Goal: Task Accomplishment & Management: Complete application form

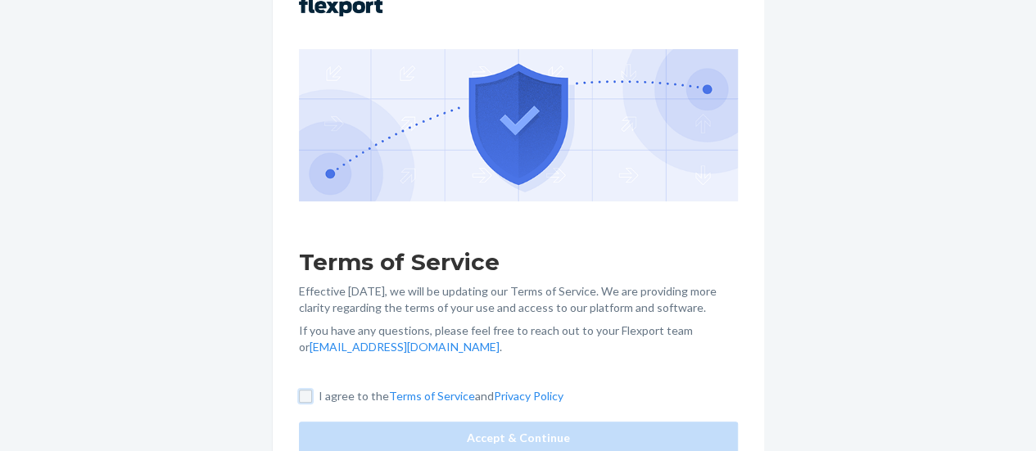
click at [312, 397] on input "I agree to the Terms of Service and Privacy Policy" at bounding box center [305, 396] width 13 height 13
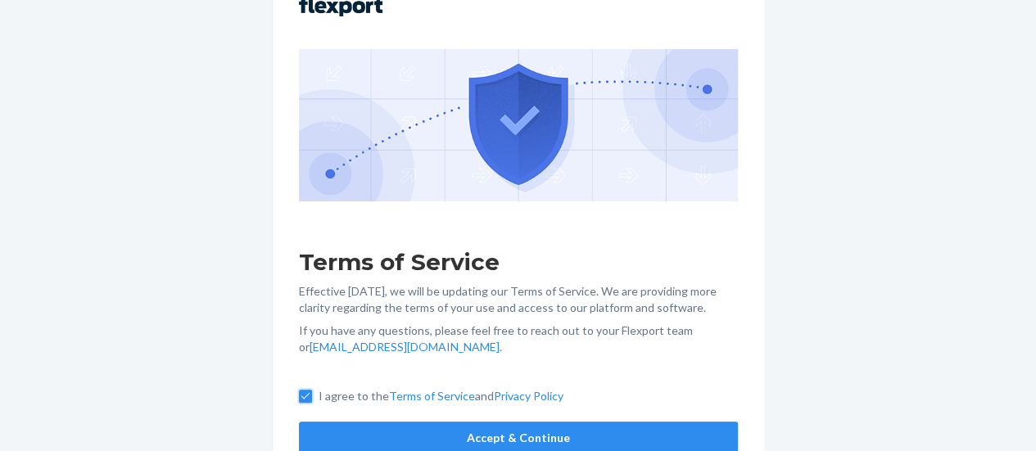
scroll to position [183, 0]
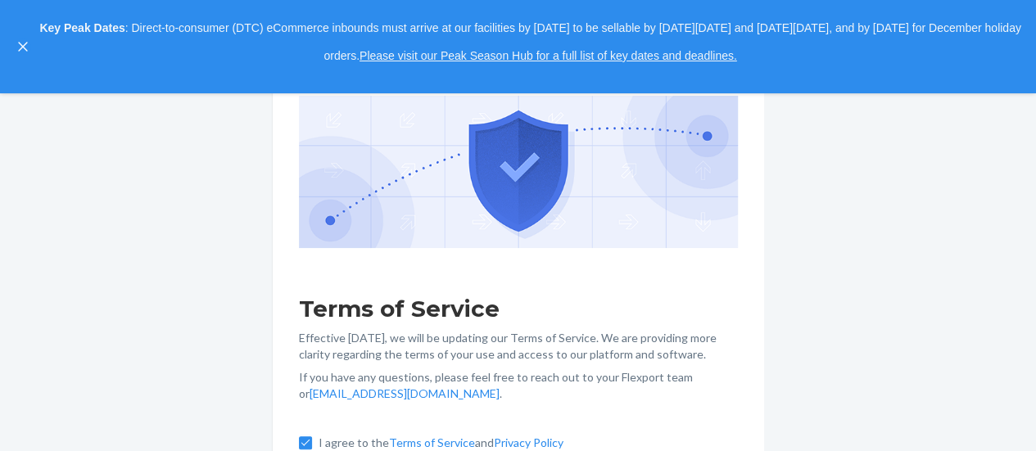
click at [495, 435] on p "I agree to the Terms of Service and Privacy Policy" at bounding box center [441, 443] width 245 height 16
click at [312, 437] on input "I agree to the Terms of Service and Privacy Policy" at bounding box center [305, 443] width 13 height 13
click at [311, 436] on label "I agree to the Terms of Service and Privacy Policy" at bounding box center [431, 443] width 265 height 16
click at [311, 437] on input "I agree to the Terms of Service and Privacy Policy" at bounding box center [305, 443] width 13 height 13
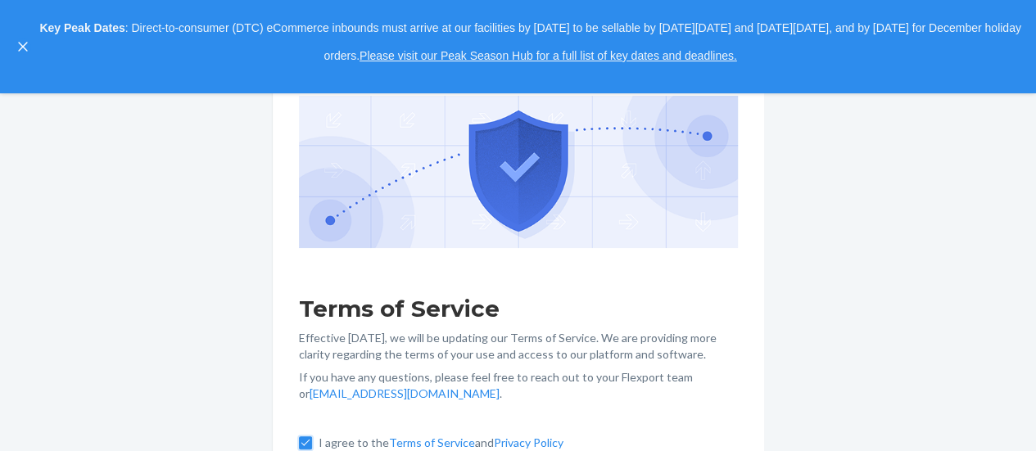
checkbox input "true"
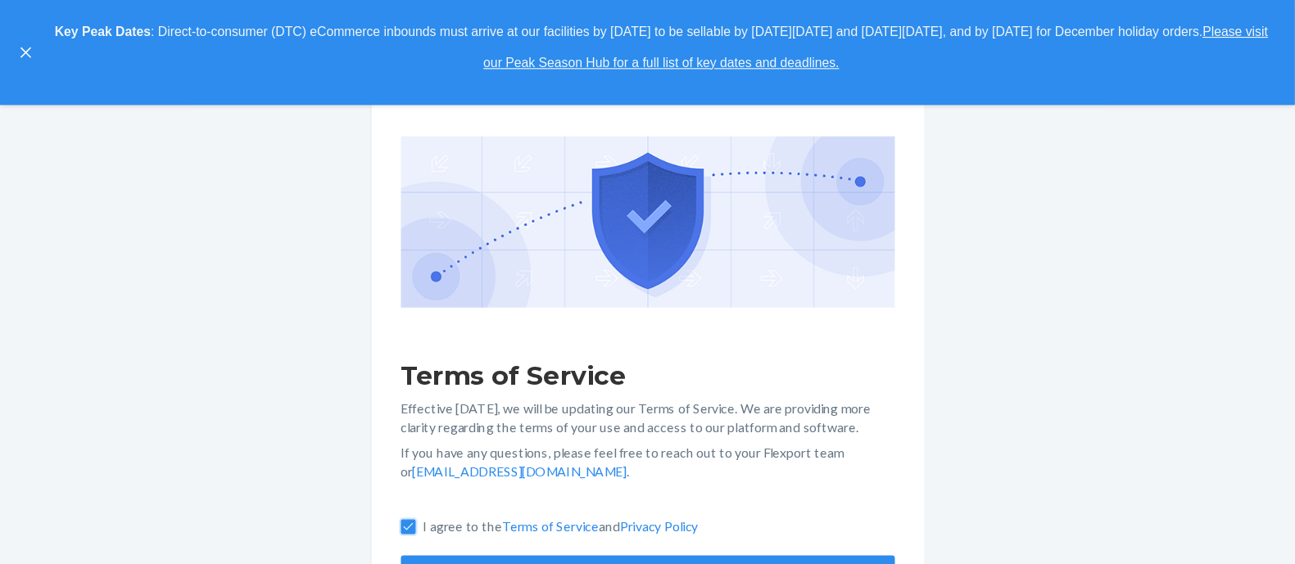
scroll to position [70, 0]
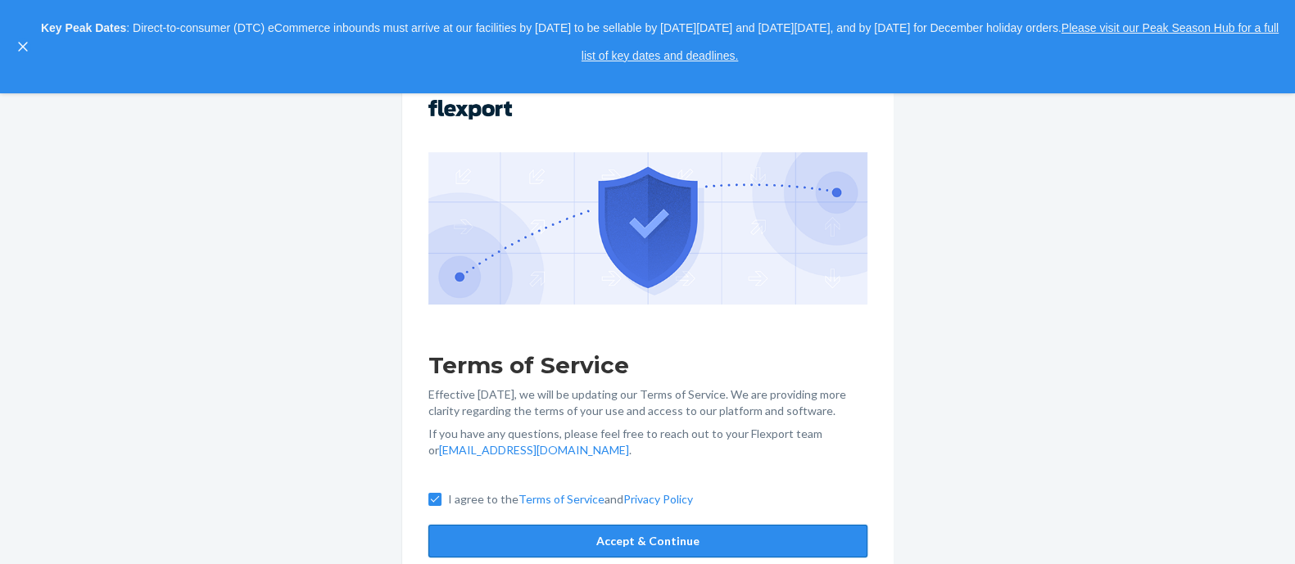
click at [722, 450] on button "Accept & Continue" at bounding box center [647, 541] width 439 height 33
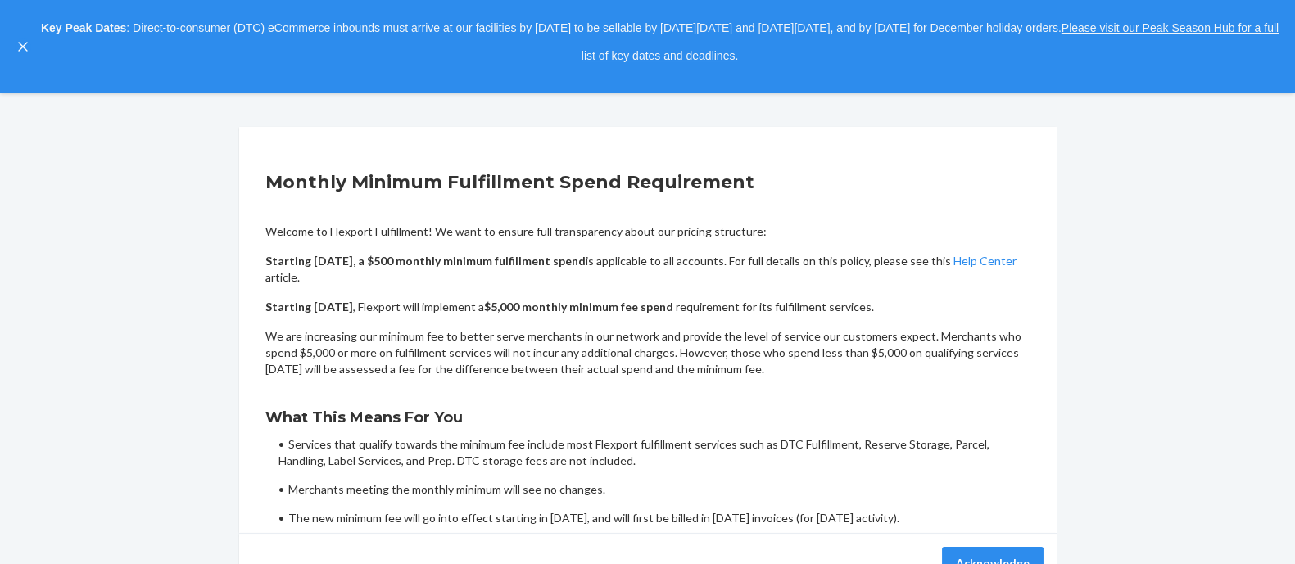
scroll to position [163, 0]
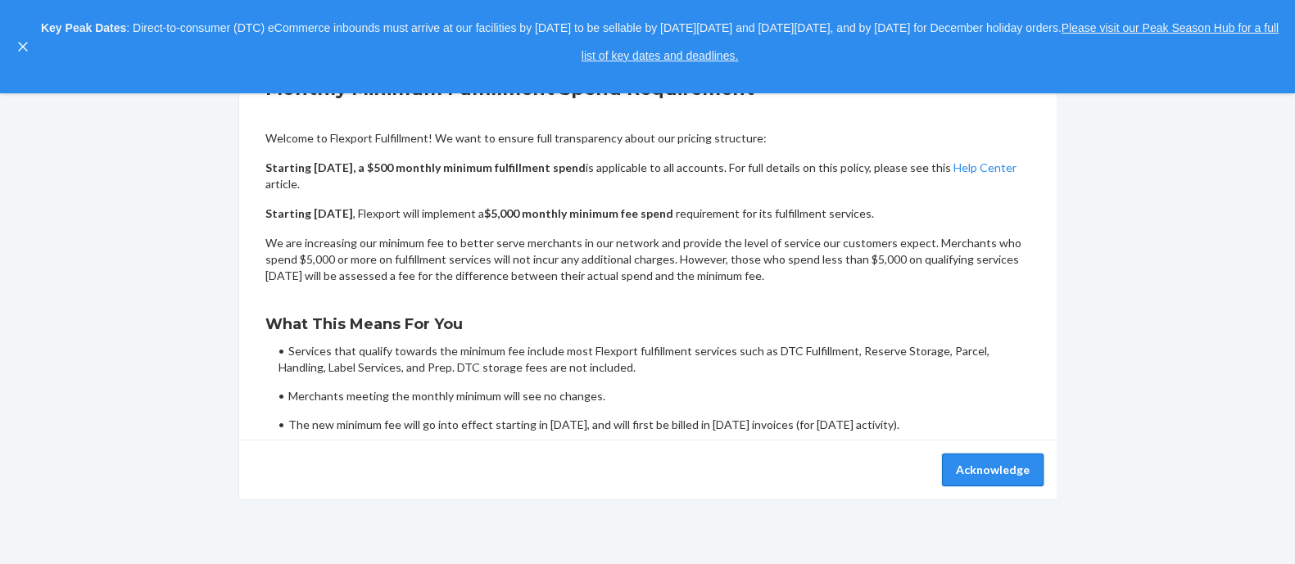
click at [1009, 450] on button "Acknowledge" at bounding box center [993, 470] width 102 height 33
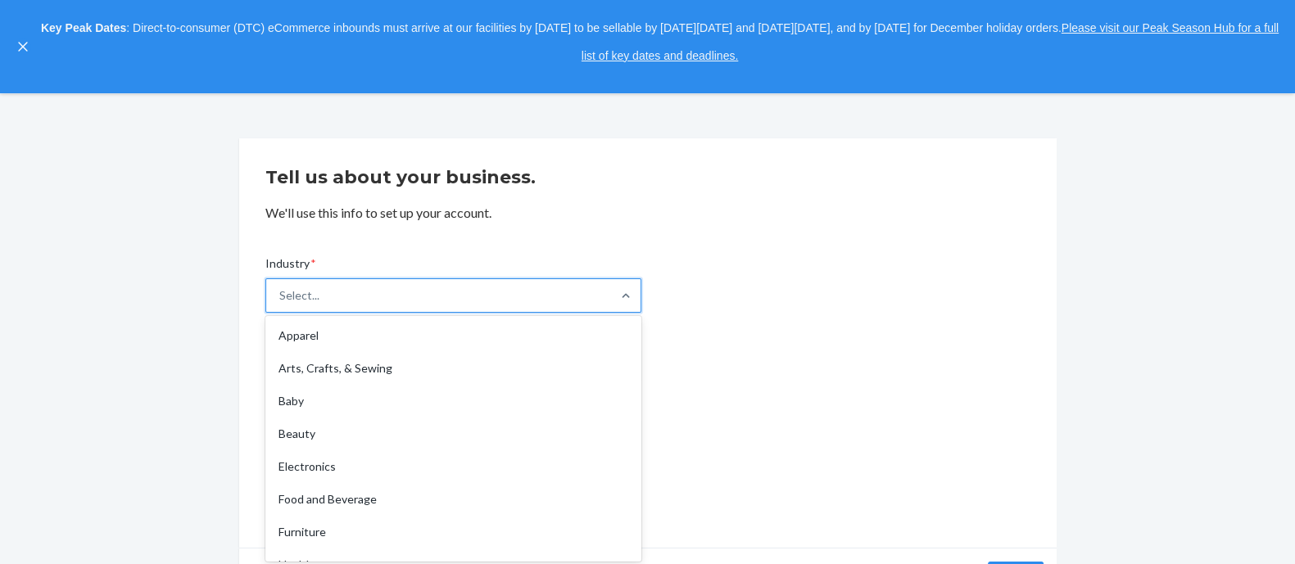
click at [565, 313] on div "option Arts, Crafts, & Sewing focused, 2 of 19. 19 results available. Use Up an…" at bounding box center [453, 295] width 376 height 34
click at [281, 304] on input "Industry * option Arts, Crafts, & Sewing focused, 2 of 19. 19 results available…" at bounding box center [280, 295] width 2 height 16
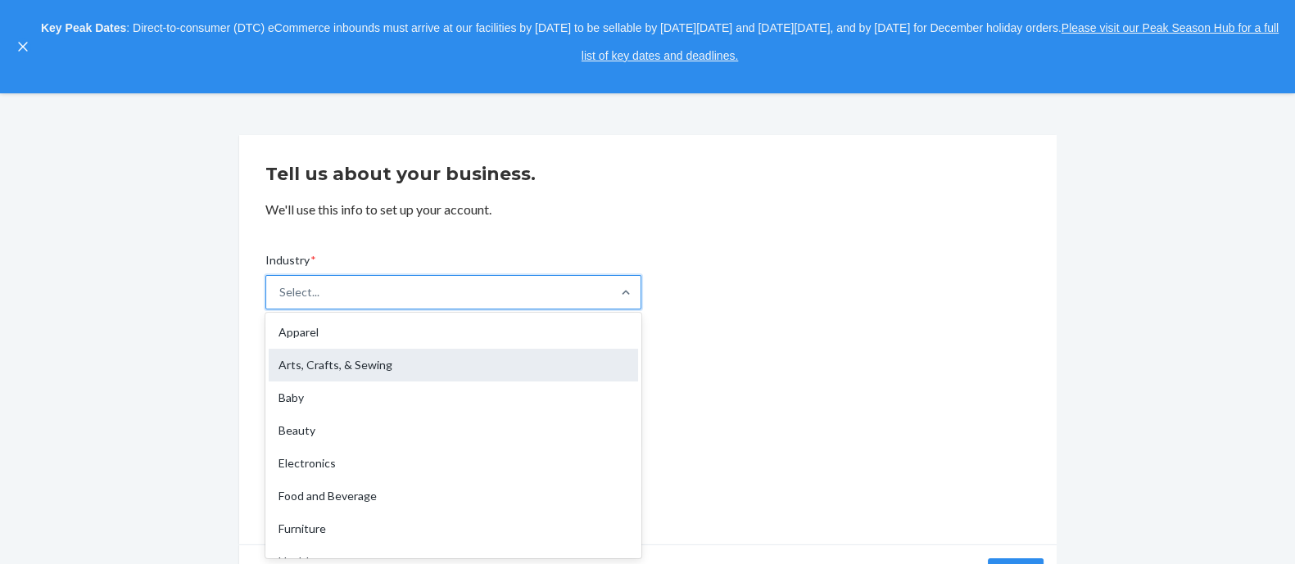
click at [545, 373] on div "Arts, Crafts, & Sewing" at bounding box center [453, 365] width 369 height 33
click at [281, 301] on input "Industry * option Arts, Crafts, & Sewing focused, 2 of 19. 19 results available…" at bounding box center [280, 292] width 2 height 16
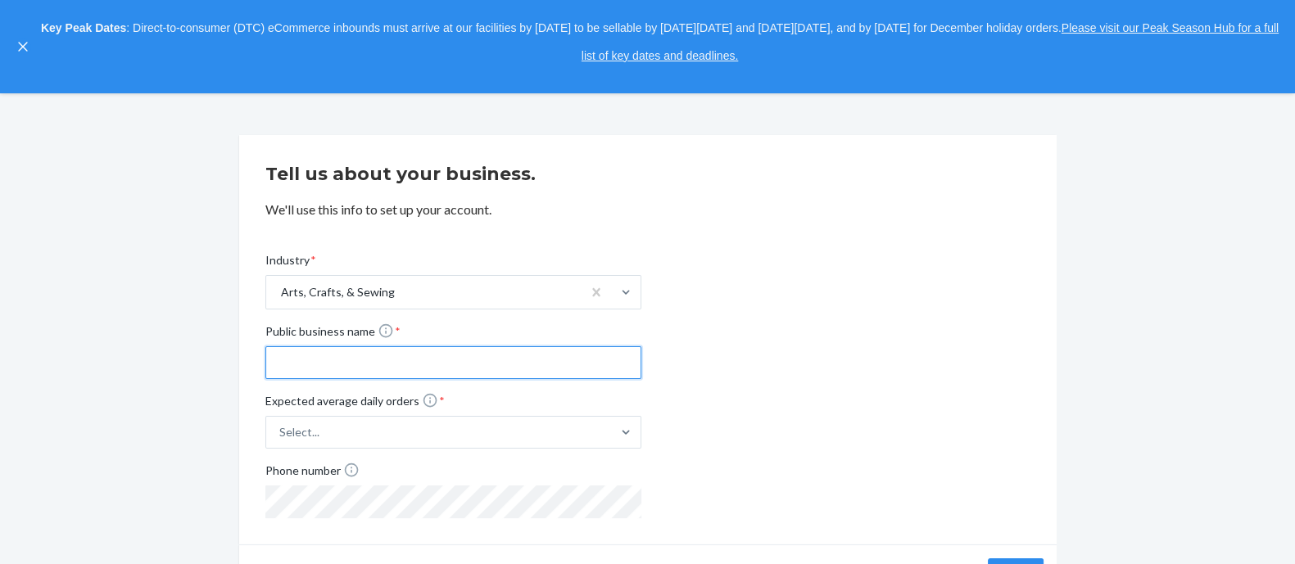
click at [523, 362] on input "Public business name *" at bounding box center [453, 362] width 376 height 33
type input "arts"
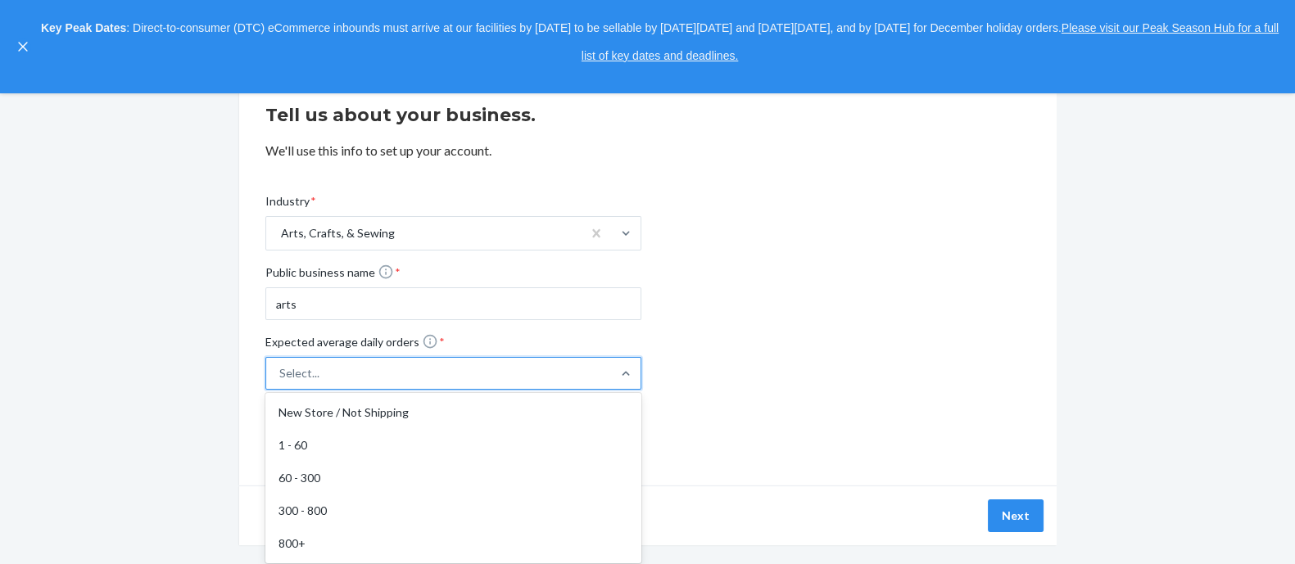
scroll to position [125, 0]
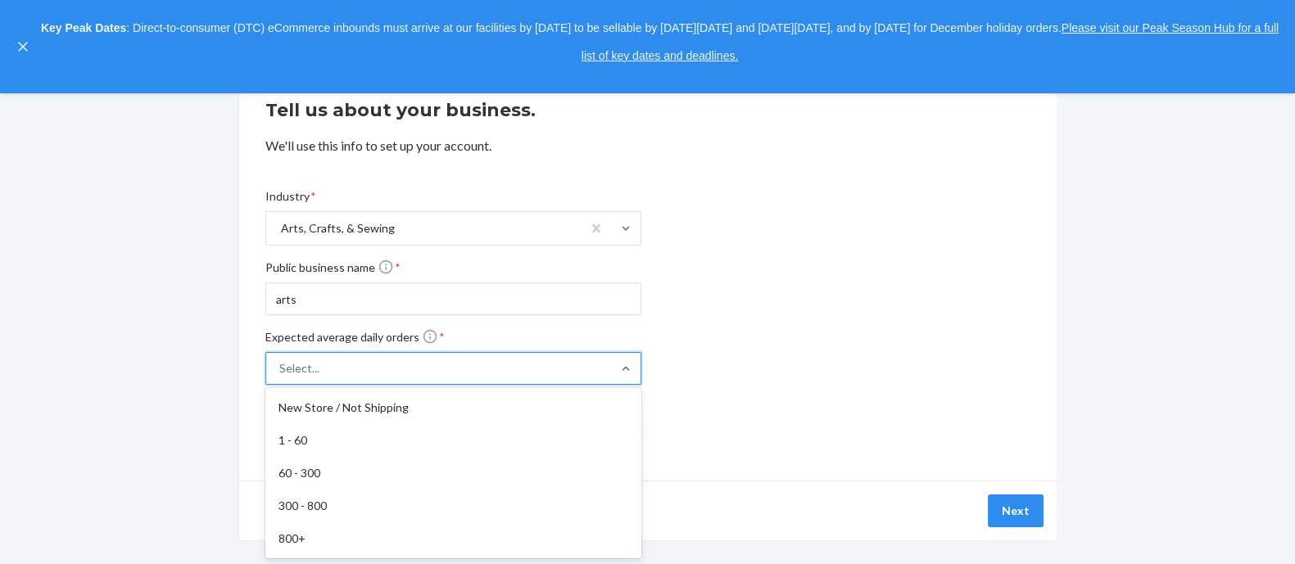
click at [499, 385] on div "option New Store / Not Shipping focused, 1 of 5. 5 results available. Use Up an…" at bounding box center [453, 368] width 376 height 33
click at [197, 369] on input "Expected average daily orders * option New Store / Not Shipping focused, 1 of 5…" at bounding box center [197, 369] width 0 height 0
click at [499, 425] on div "1 - 60" at bounding box center [453, 440] width 369 height 33
click at [197, 369] on input "Expected average daily orders * option 1 - 60 focused, 2 of 5. 5 results availa…" at bounding box center [197, 369] width 0 height 0
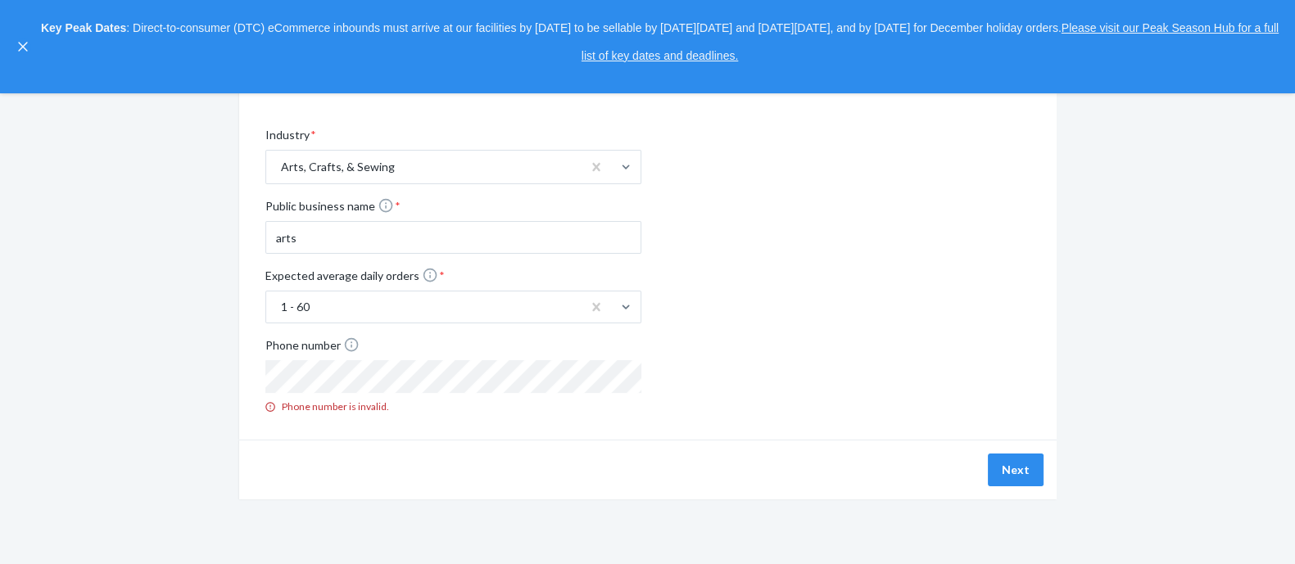
scroll to position [166, 0]
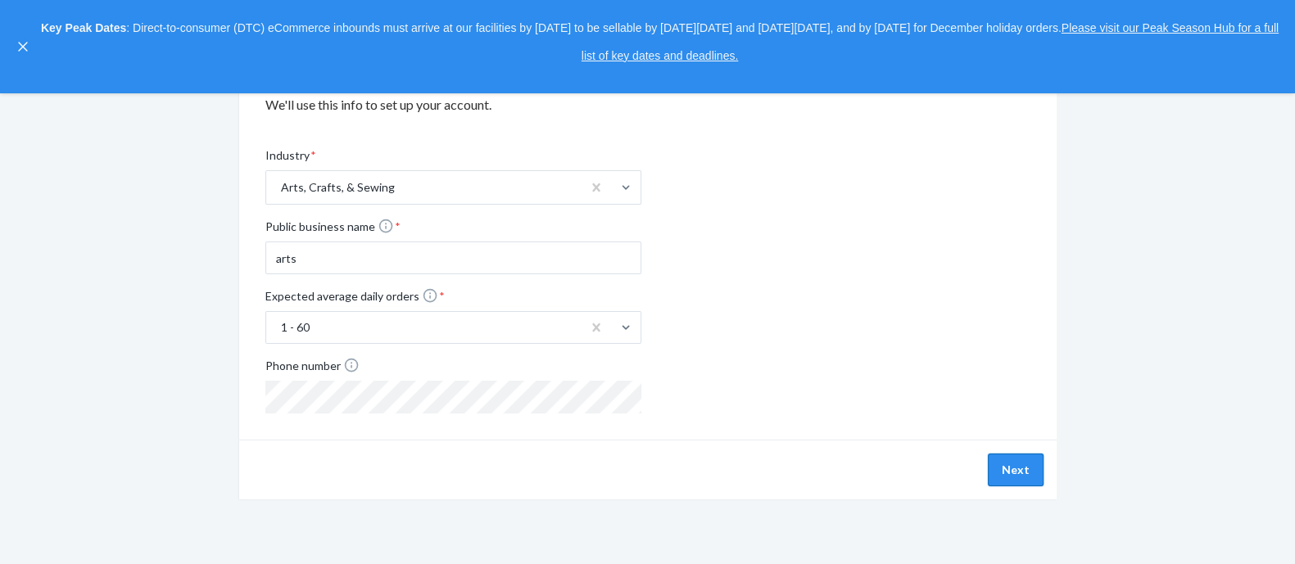
click at [1011, 450] on button "Next" at bounding box center [1016, 470] width 56 height 33
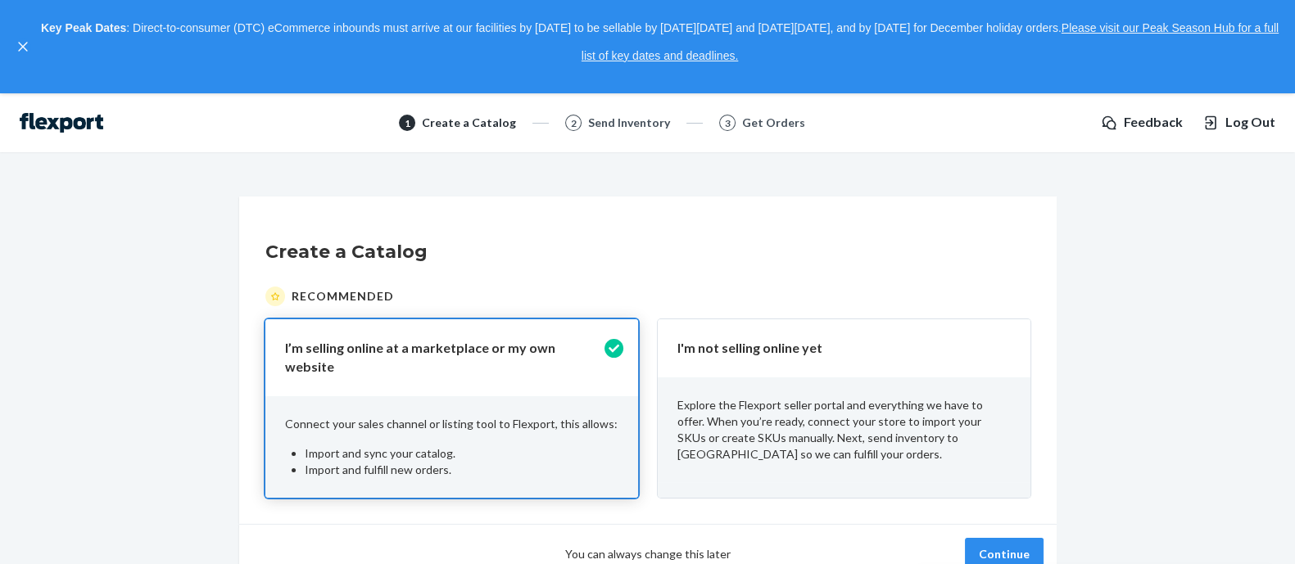
scroll to position [93, 0]
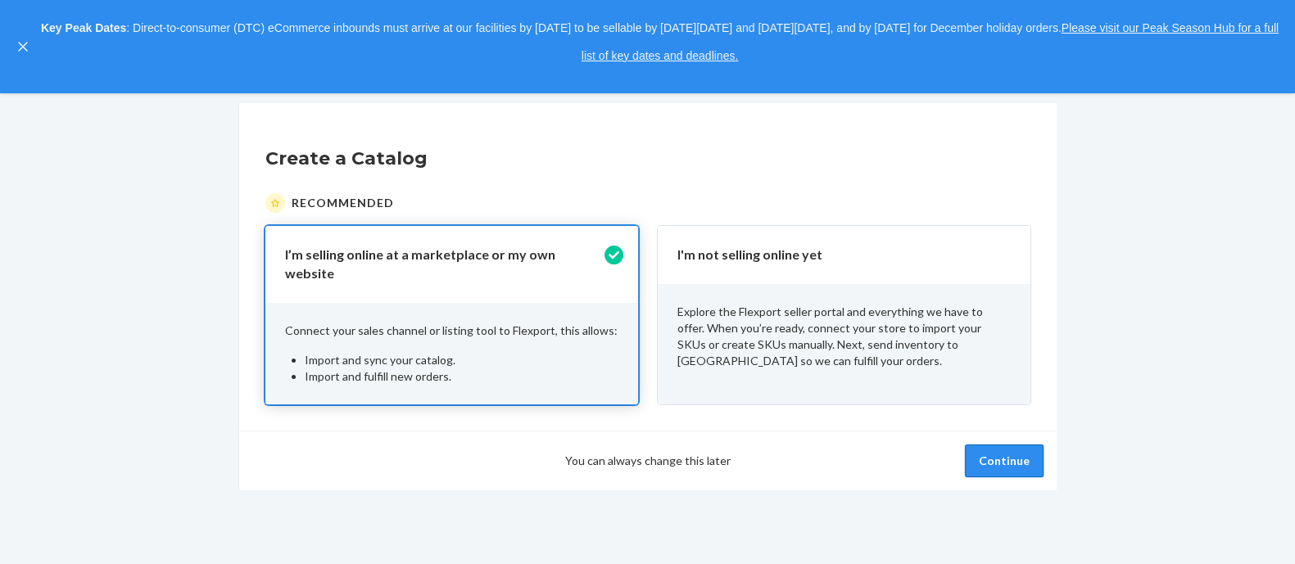
click at [991, 445] on button "Continue" at bounding box center [1004, 461] width 79 height 33
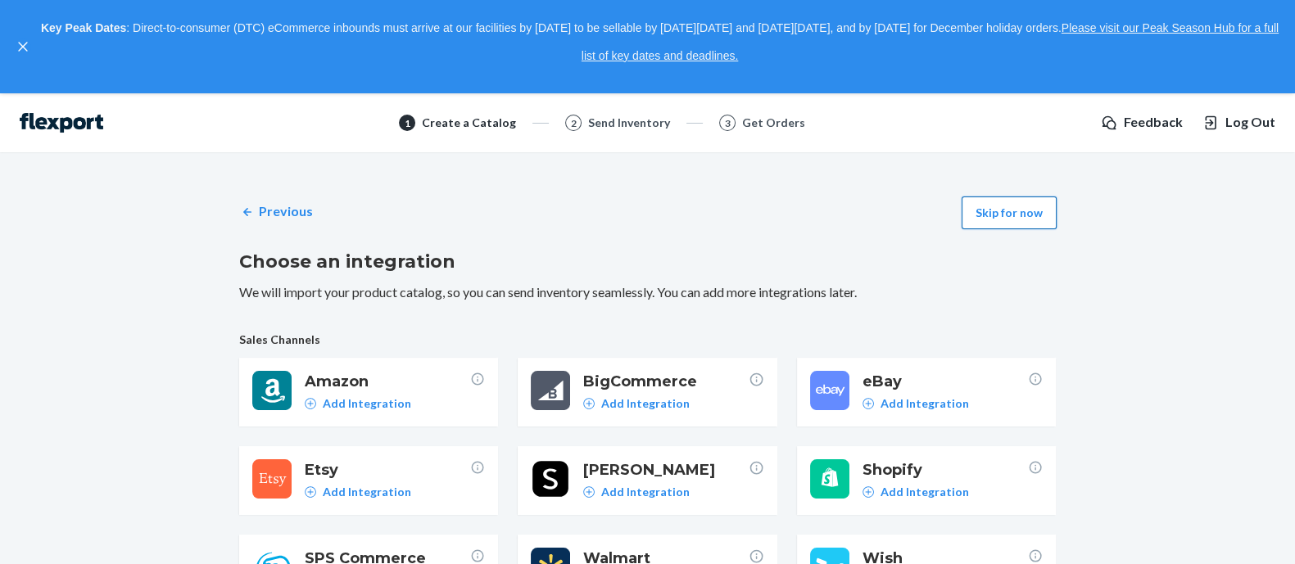
click at [1020, 216] on button "Skip for now" at bounding box center [1009, 213] width 95 height 33
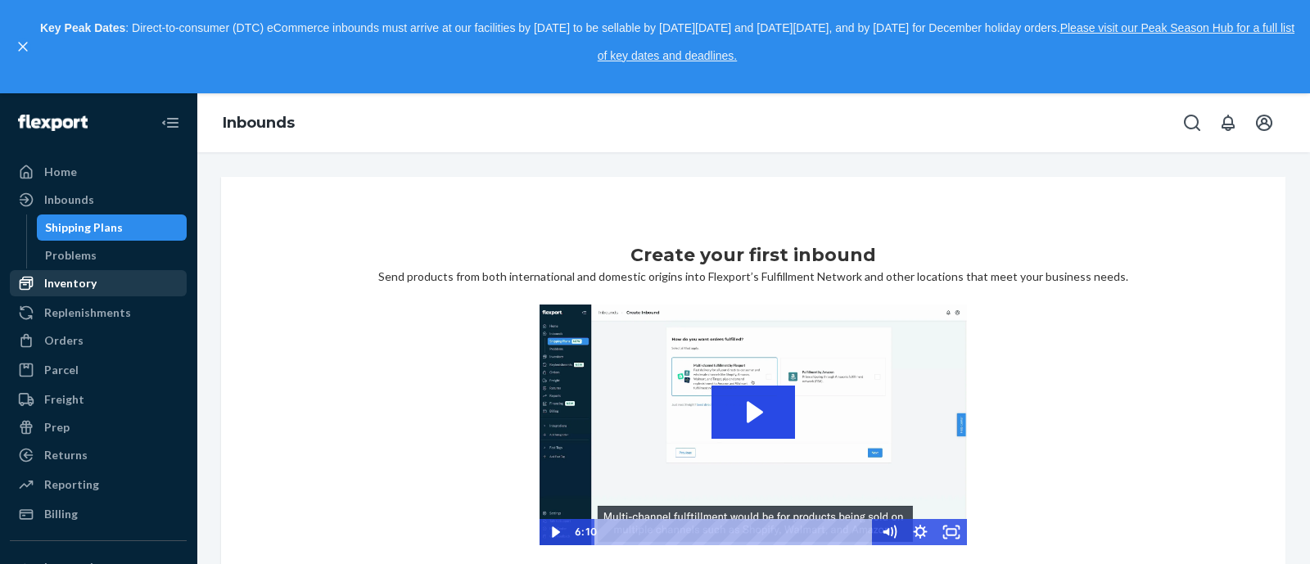
click at [68, 284] on div "Inventory" at bounding box center [70, 283] width 52 height 16
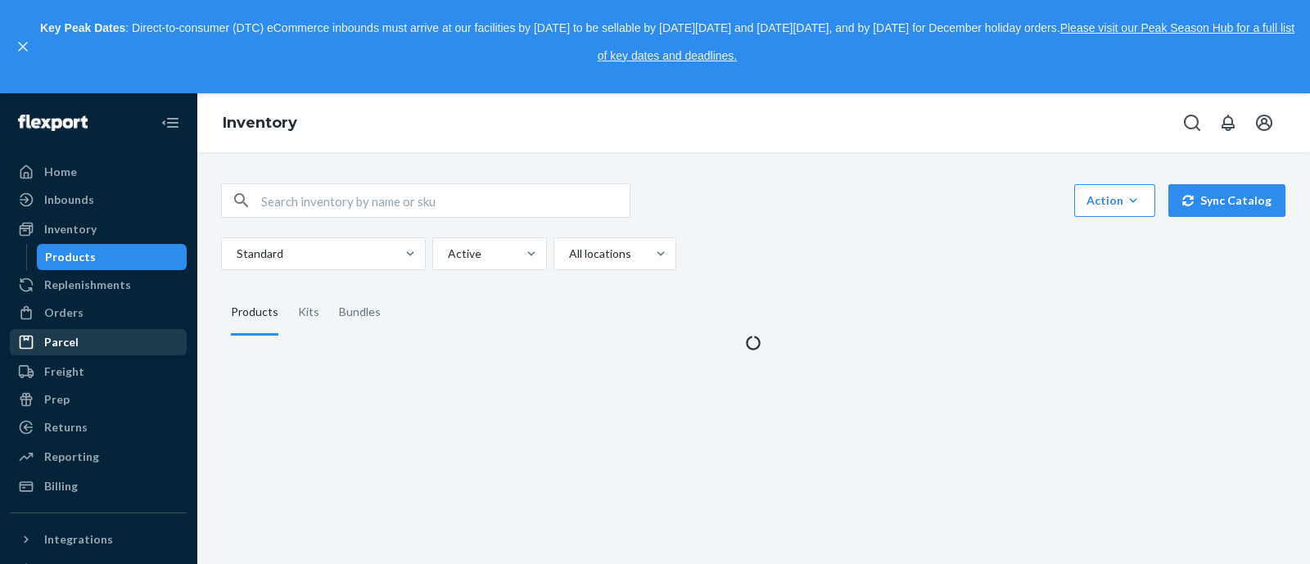
click at [49, 347] on div "Parcel" at bounding box center [61, 342] width 34 height 16
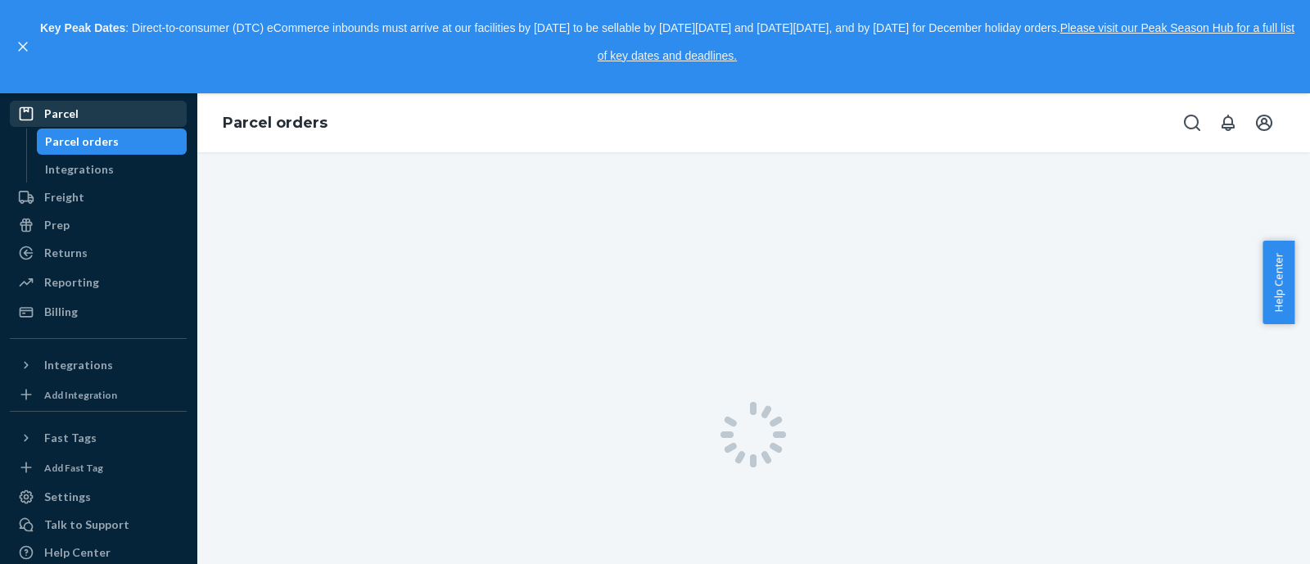
scroll to position [203, 0]
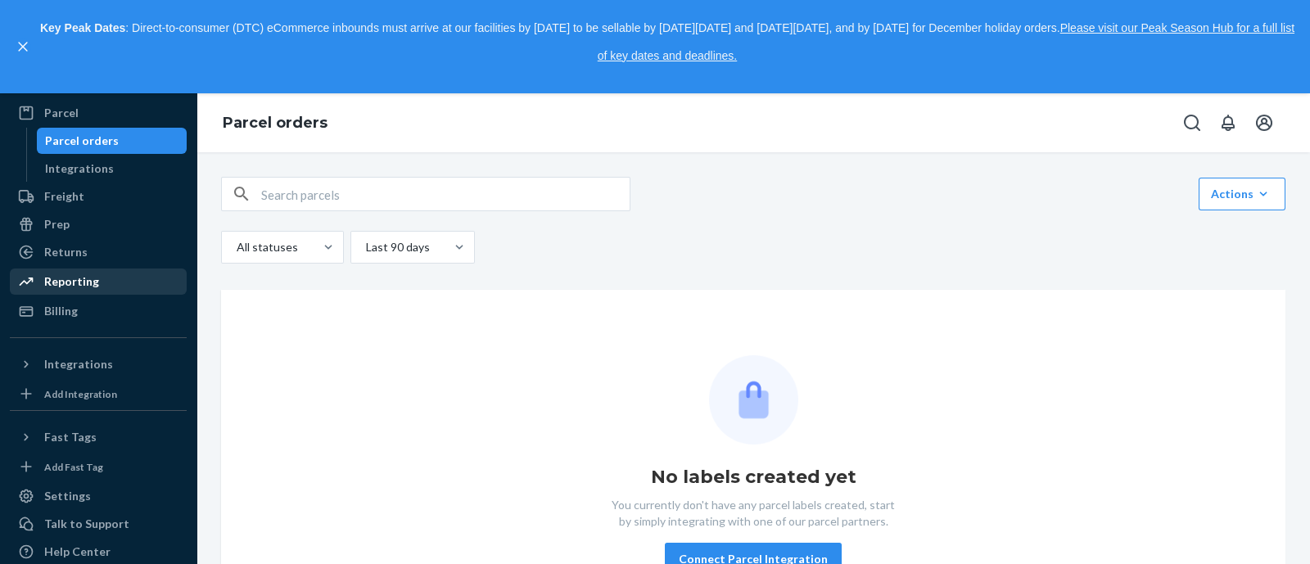
click at [84, 287] on div "Reporting" at bounding box center [71, 282] width 55 height 16
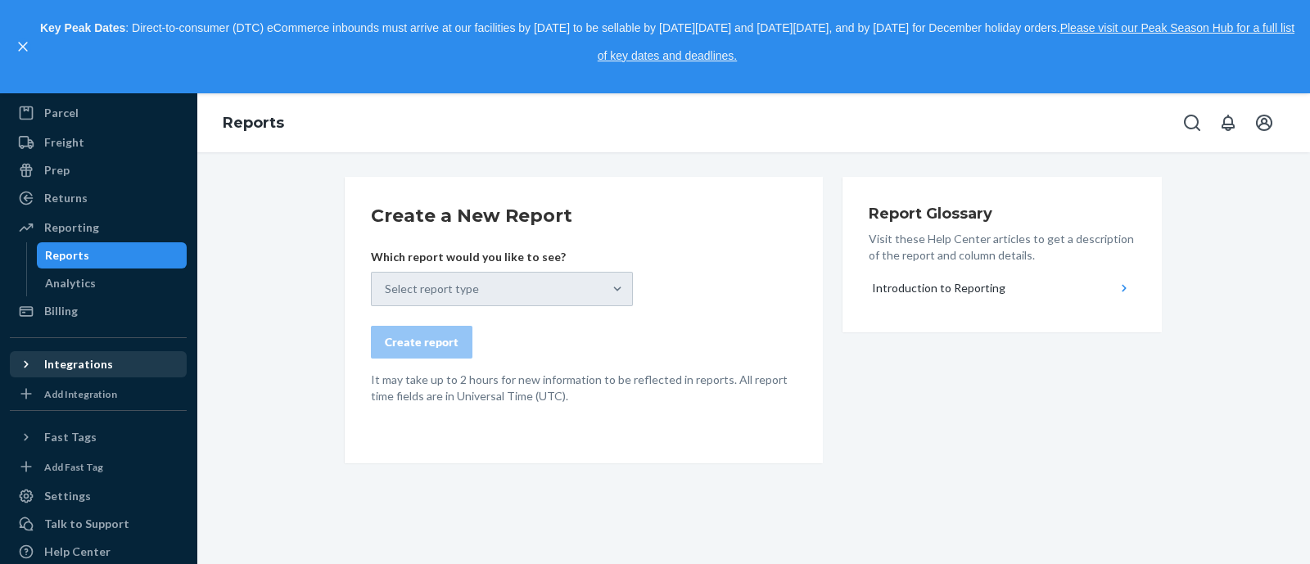
scroll to position [250, 0]
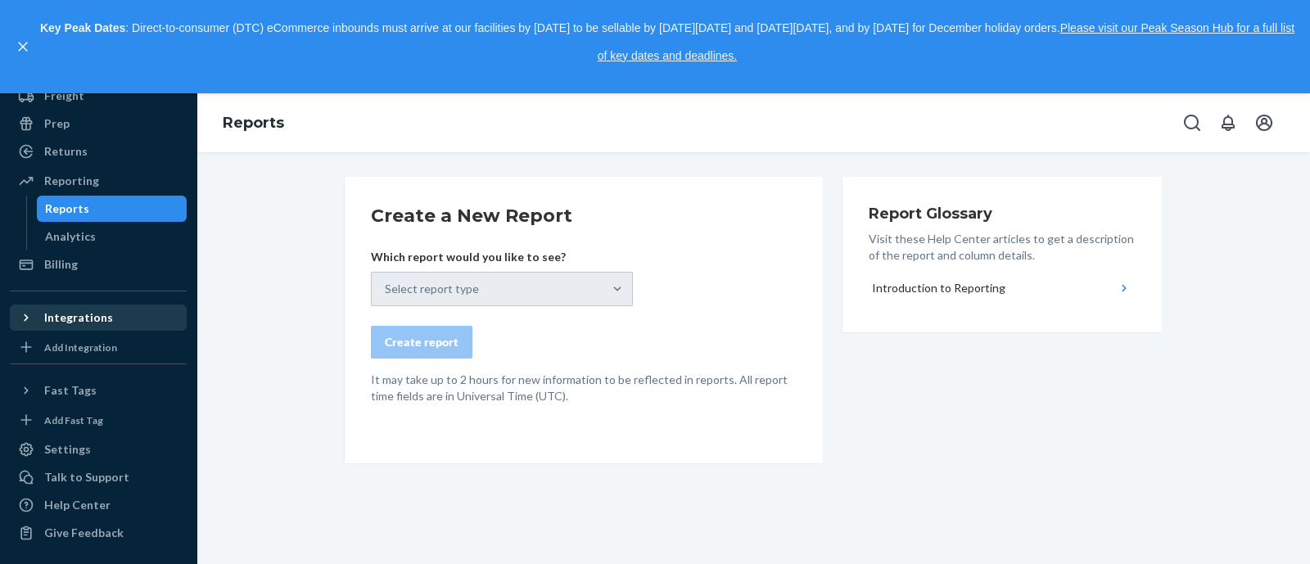
click at [61, 371] on div "Home Inbounds Shipping Plans Problems Inventory Products Replenishments Orders …" at bounding box center [98, 328] width 197 height 471
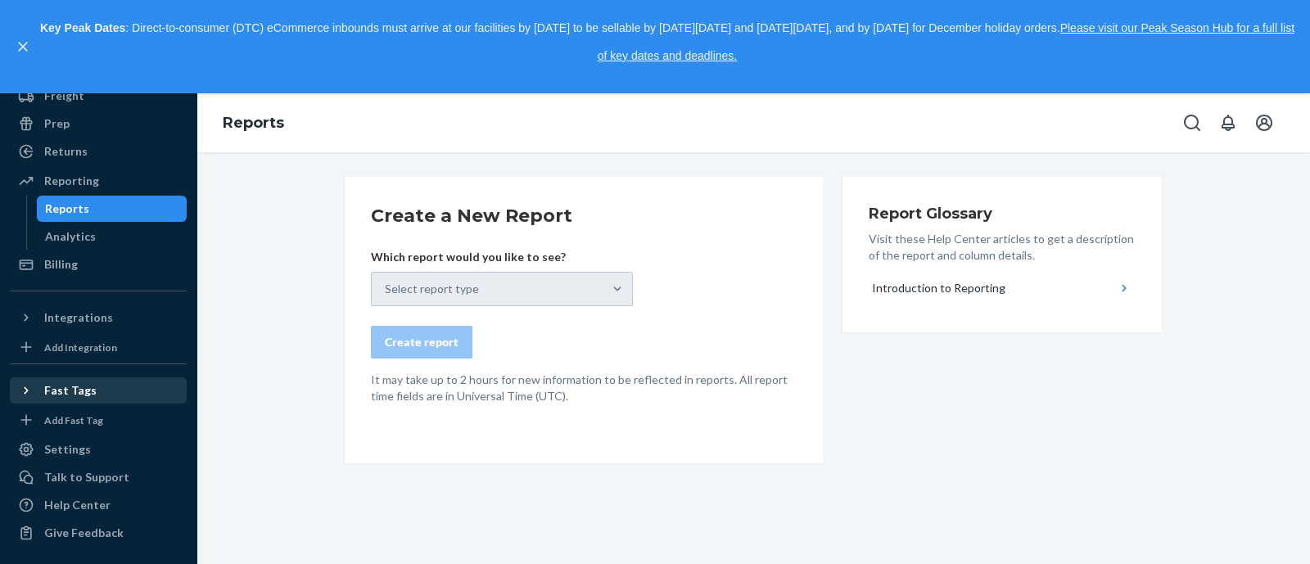
click at [63, 395] on div "Fast Tags" at bounding box center [70, 390] width 52 height 16
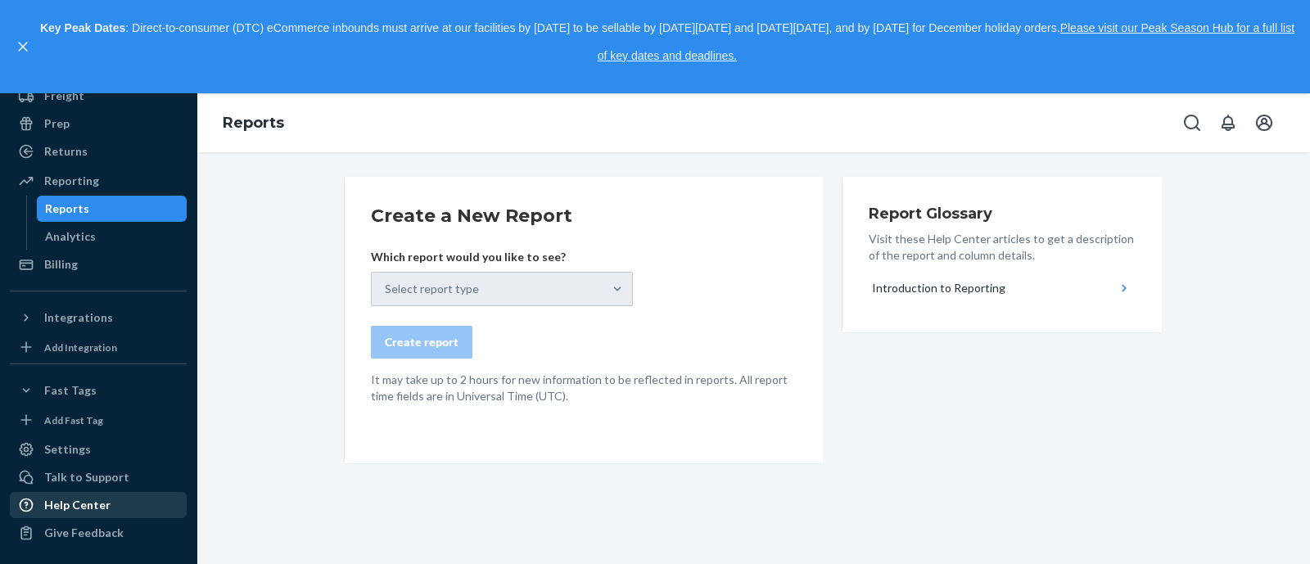
click at [78, 450] on div "Help Center" at bounding box center [77, 505] width 66 height 16
